Goal: Check status: Check status

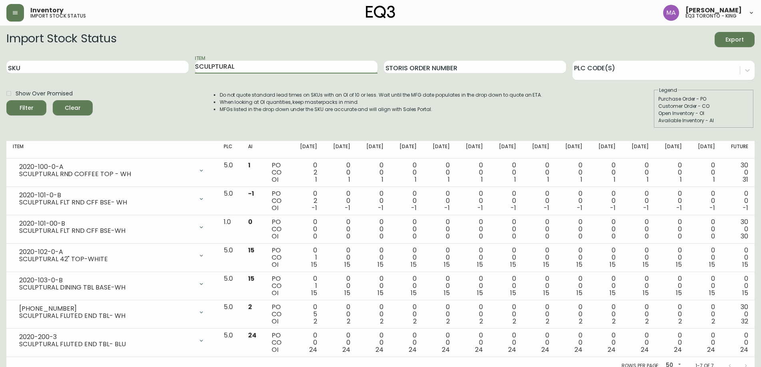
drag, startPoint x: 249, startPoint y: 64, endPoint x: 0, endPoint y: 48, distance: 249.2
click at [0, 63] on main "Import Stock Status Export SKU Item SCULPTURAL Storis Order Number PLC Code(s) …" at bounding box center [380, 200] width 761 height 349
click at [6, 100] on button "Filter" at bounding box center [26, 107] width 40 height 15
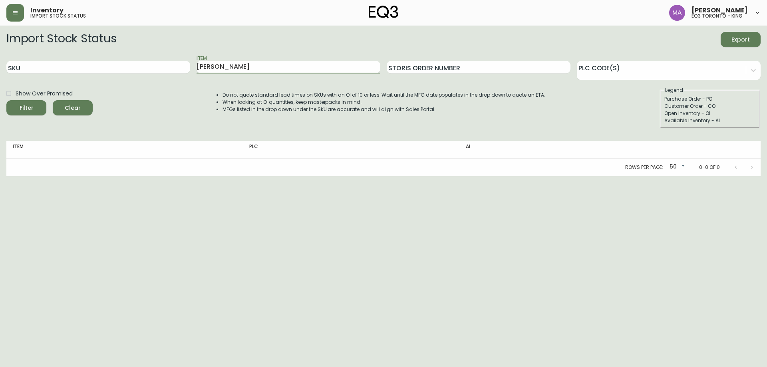
click at [213, 67] on input "[PERSON_NAME]" at bounding box center [289, 67] width 184 height 13
click at [6, 100] on button "Filter" at bounding box center [26, 107] width 40 height 15
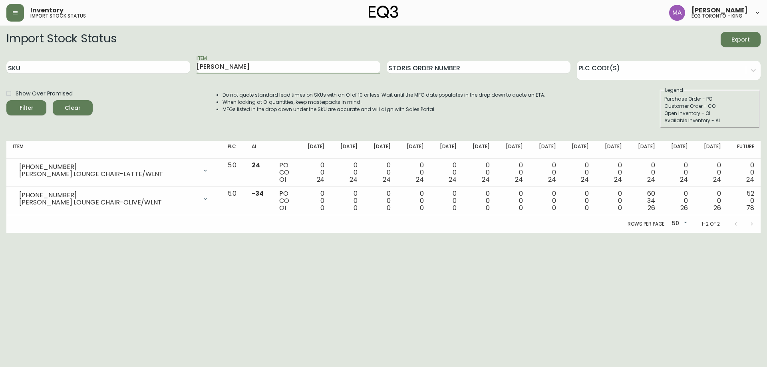
drag, startPoint x: 208, startPoint y: 64, endPoint x: 39, endPoint y: 50, distance: 169.7
click at [48, 55] on div "SKU Item [PERSON_NAME] Storis Order Number PLC Code(s)" at bounding box center [383, 67] width 755 height 26
click at [6, 100] on button "Filter" at bounding box center [26, 107] width 40 height 15
drag, startPoint x: 270, startPoint y: 70, endPoint x: 0, endPoint y: 71, distance: 269.8
click at [0, 71] on main "Import Stock Status Export SKU Item [PERSON_NAME] Storis Order Number PLC Code(…" at bounding box center [383, 129] width 767 height 207
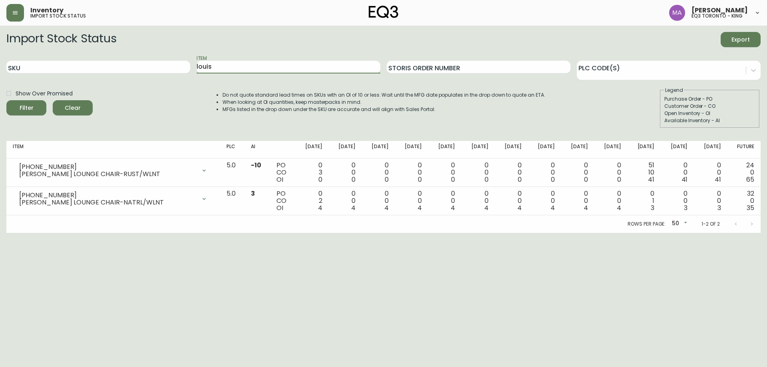
type input "louis"
click at [6, 100] on button "Filter" at bounding box center [26, 107] width 40 height 15
click at [417, 233] on html "Inventory import stock status [PERSON_NAME] eq3 [GEOGRAPHIC_DATA] - king Import…" at bounding box center [383, 116] width 767 height 233
